Goal: Task Accomplishment & Management: Manage account settings

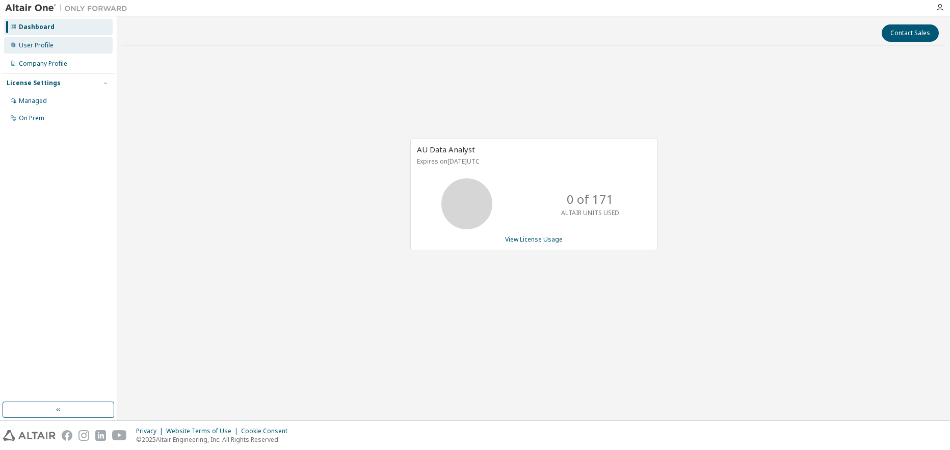
click at [38, 41] on div "User Profile" at bounding box center [36, 45] width 35 height 8
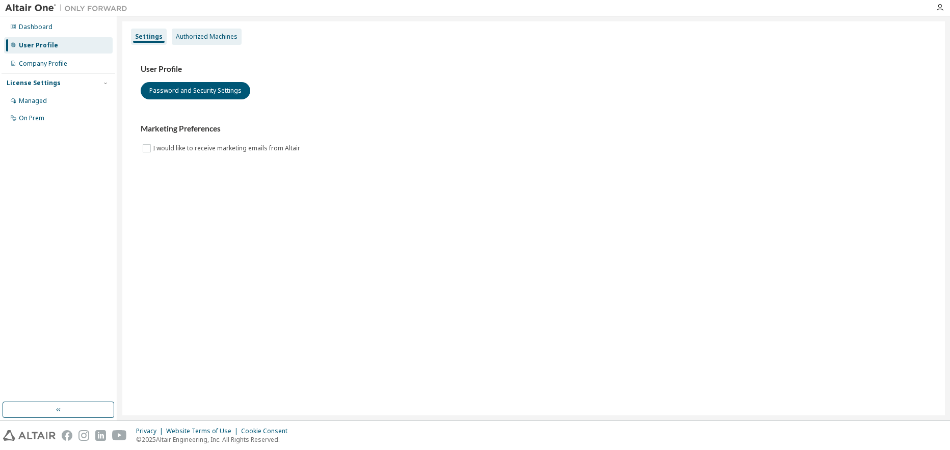
click at [200, 35] on div "Authorized Machines" at bounding box center [207, 37] width 62 height 8
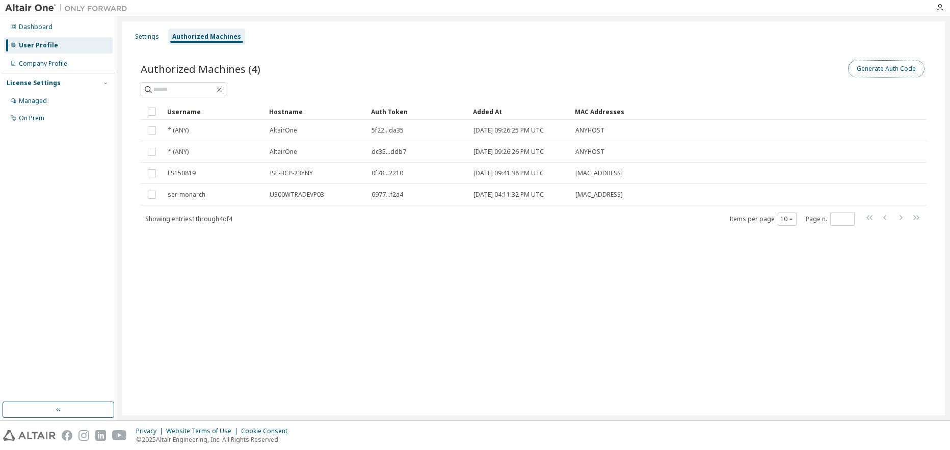
click at [883, 69] on button "Generate Auth Code" at bounding box center [886, 68] width 76 height 17
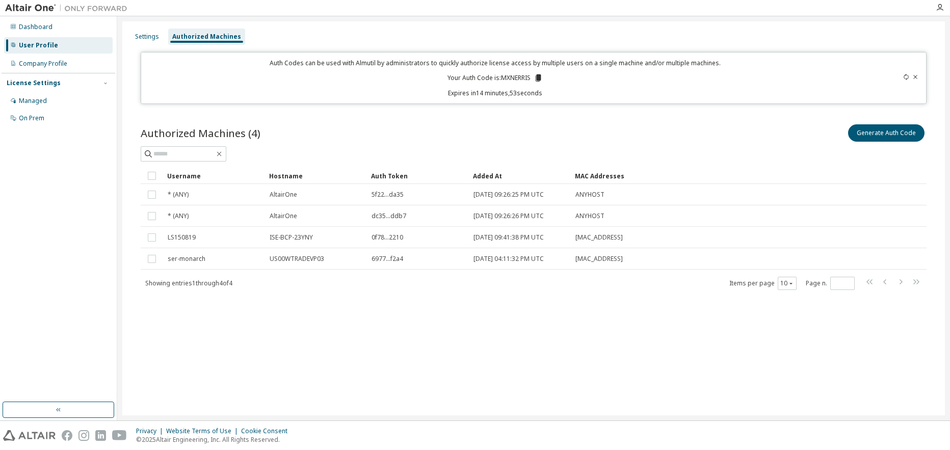
click at [537, 76] on icon at bounding box center [538, 77] width 6 height 7
